Goal: Transaction & Acquisition: Download file/media

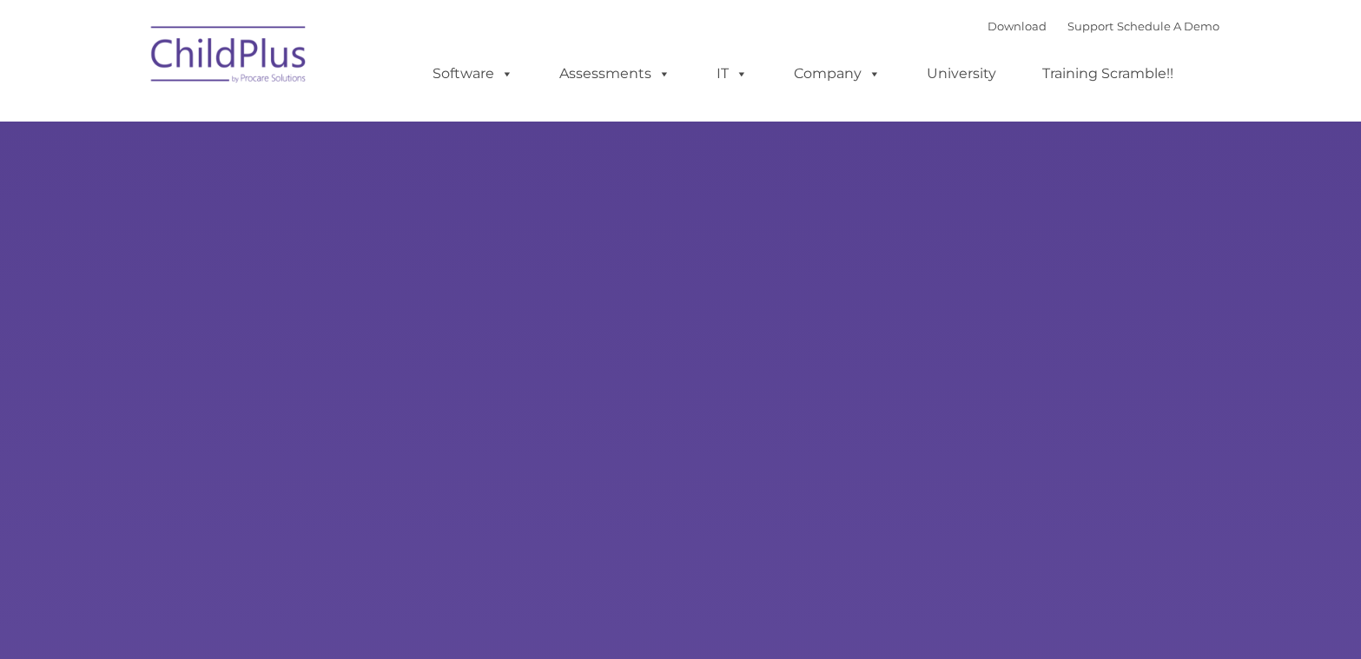
type input ""
select select "MEDIUM"
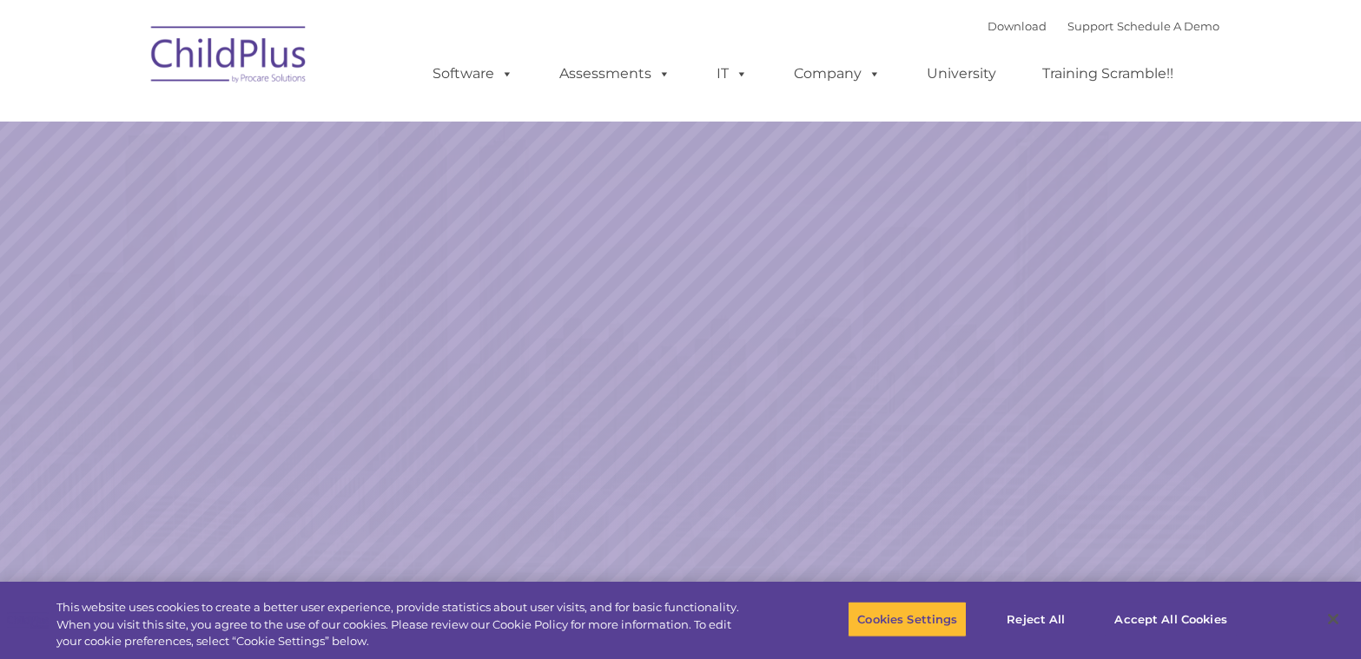
select select "MEDIUM"
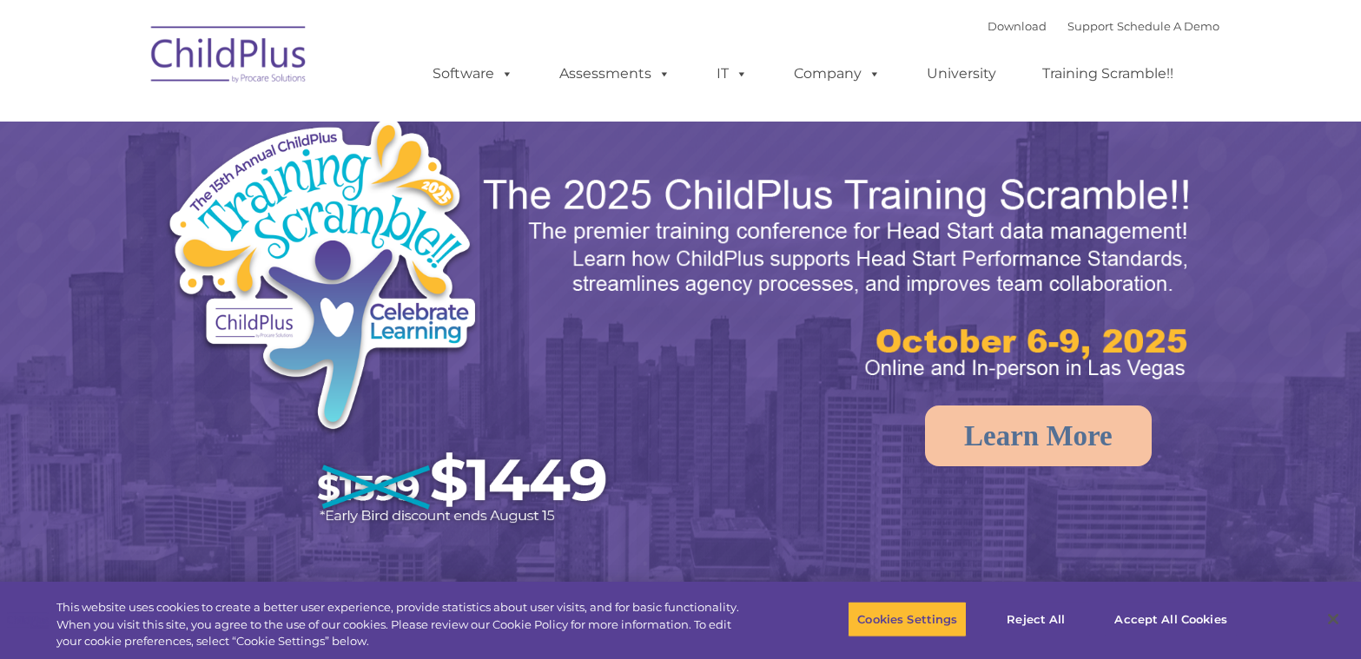
select select "MEDIUM"
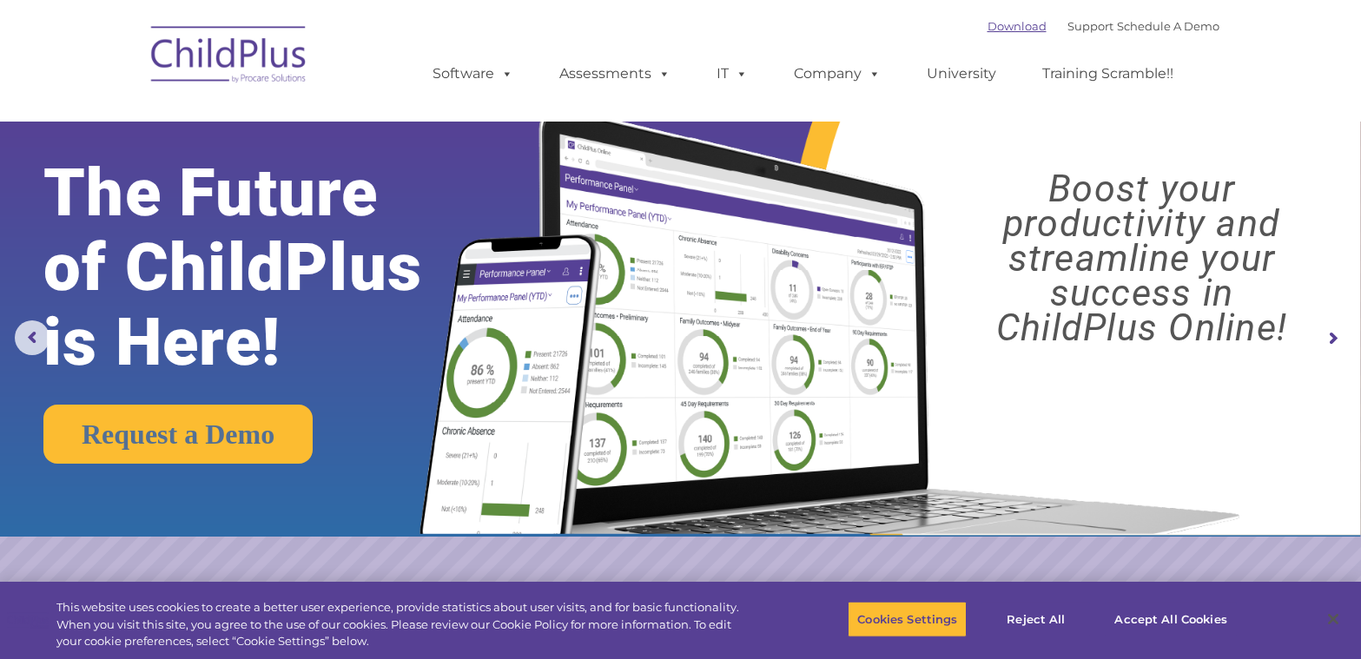
click at [992, 26] on link "Download" at bounding box center [1016, 26] width 59 height 14
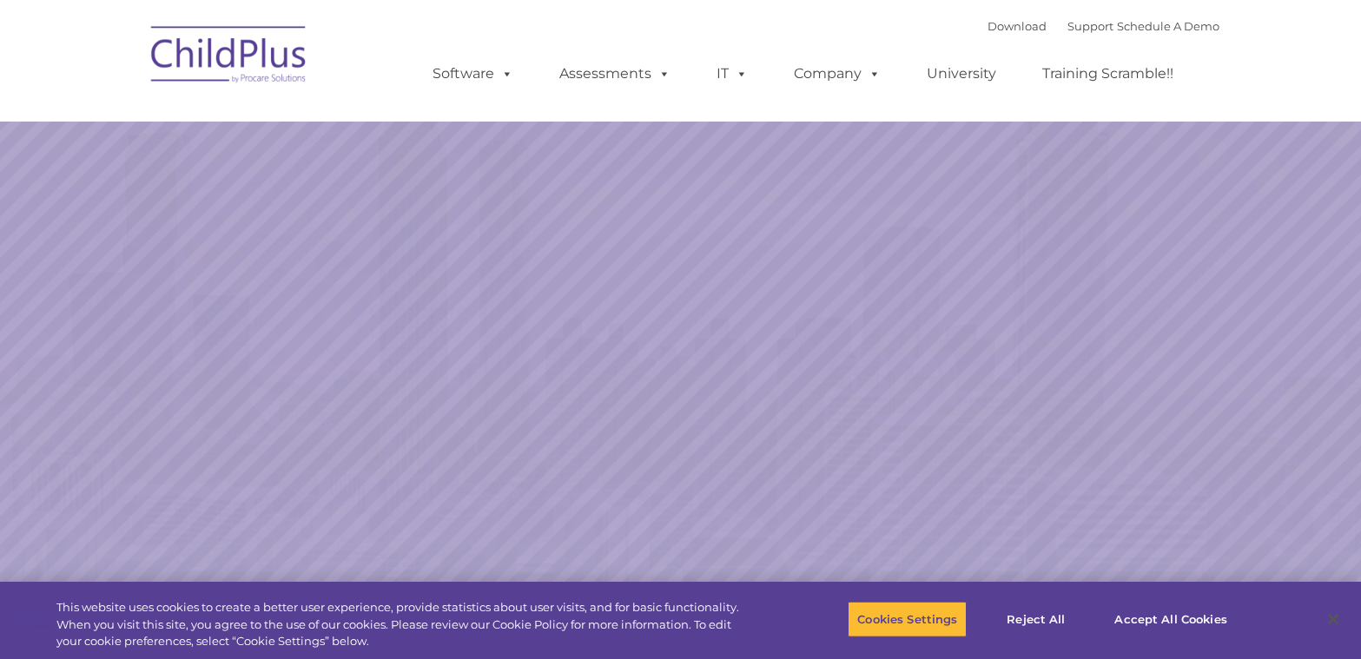
select select "MEDIUM"
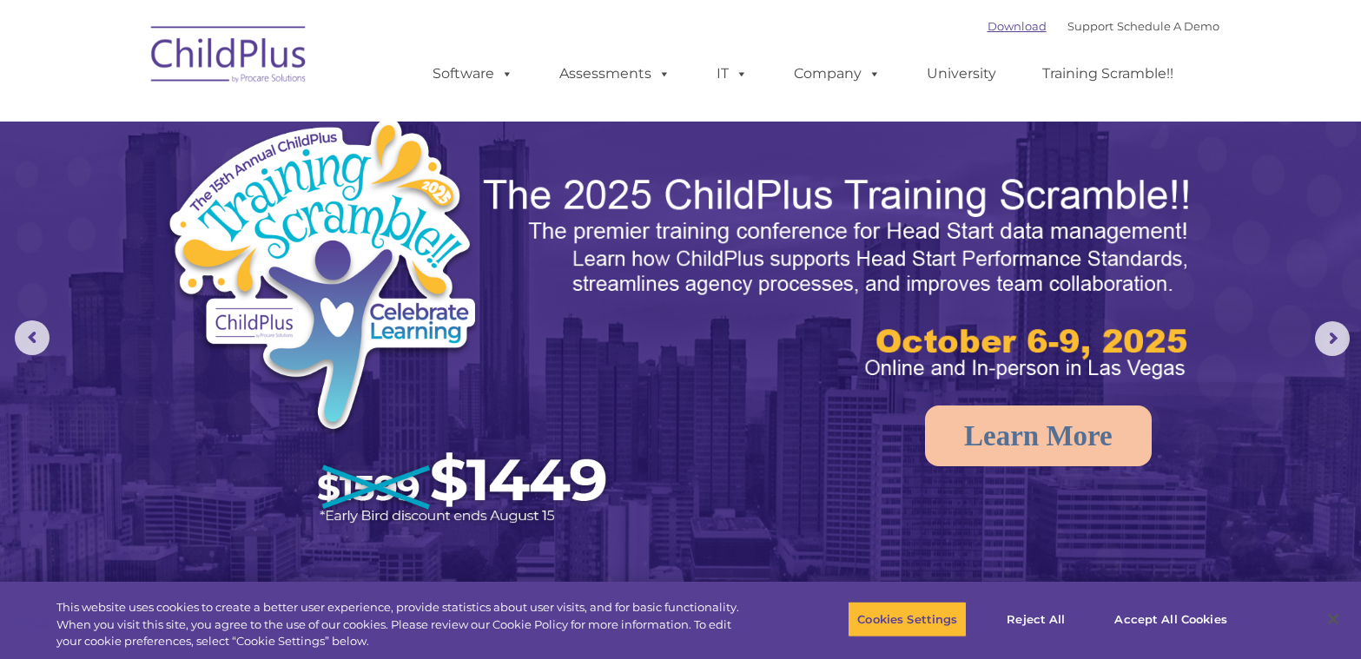
click at [988, 23] on link "Download" at bounding box center [1016, 26] width 59 height 14
